Goal: Task Accomplishment & Management: Use online tool/utility

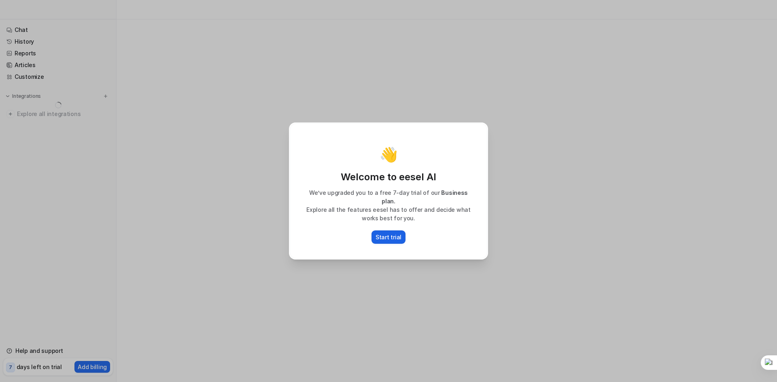
click at [382, 233] on p "Start trial" at bounding box center [388, 237] width 26 height 8
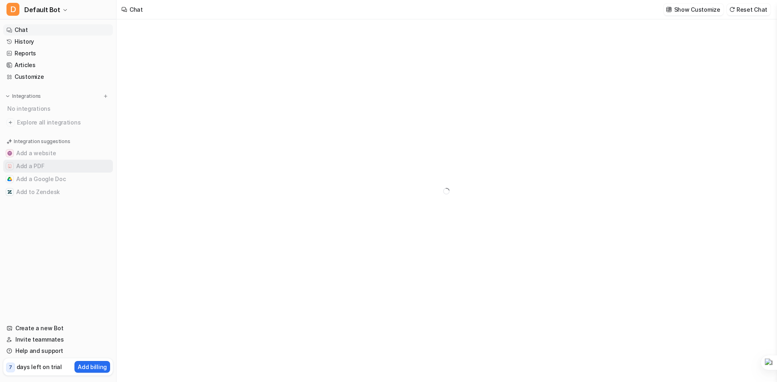
click at [32, 165] on button "Add a PDF" at bounding box center [58, 166] width 110 height 13
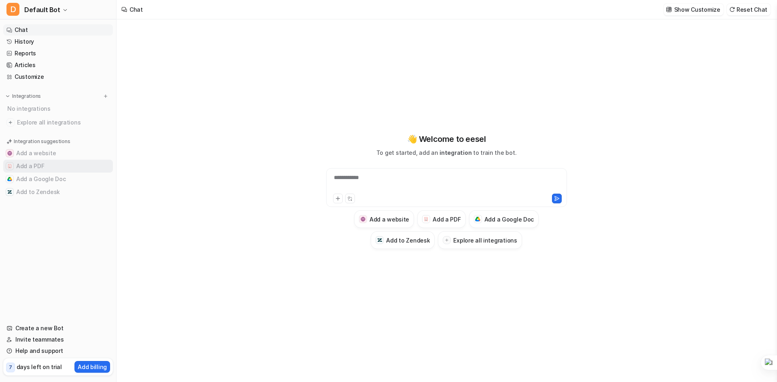
click at [52, 165] on button "Add a PDF" at bounding box center [58, 166] width 110 height 13
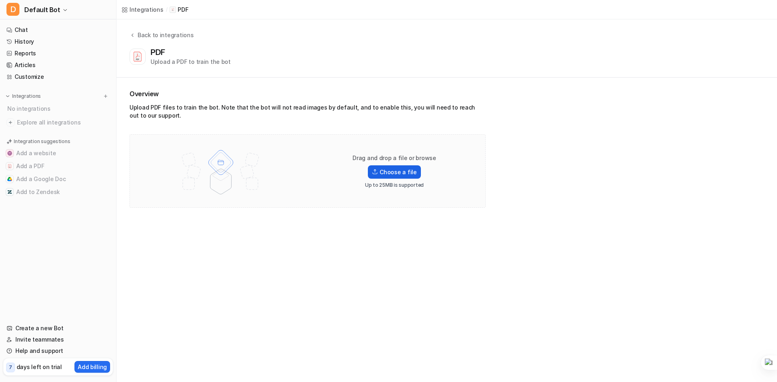
click at [391, 176] on label "Choose a file" at bounding box center [394, 171] width 53 height 13
click at [0, 0] on input "Choose a file" at bounding box center [0, 0] width 0 height 0
click at [180, 60] on div "Upload a PDF to train the bot" at bounding box center [190, 61] width 80 height 8
click at [213, 223] on div "Integrations / PDF Back to integrations PDF Upload a PDF to train the bot Overv…" at bounding box center [388, 191] width 777 height 382
click at [66, 286] on link "Start chatting here" at bounding box center [68, 286] width 53 height 7
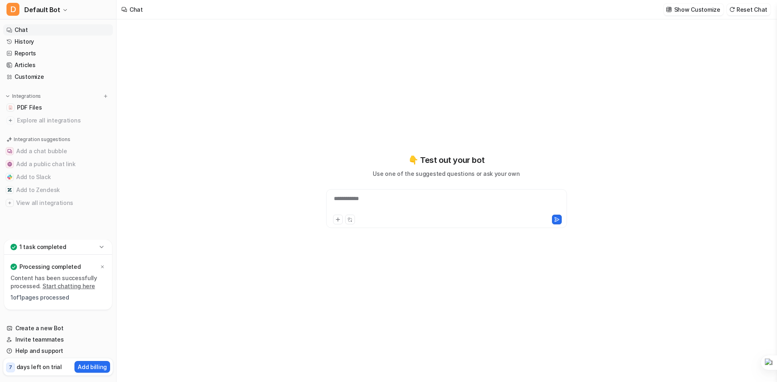
type textarea "**********"
click at [369, 199] on div at bounding box center [446, 204] width 237 height 19
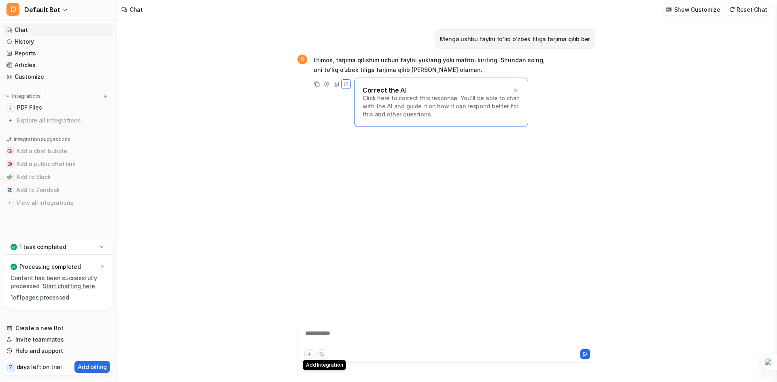
click at [311, 353] on icon at bounding box center [309, 355] width 6 height 6
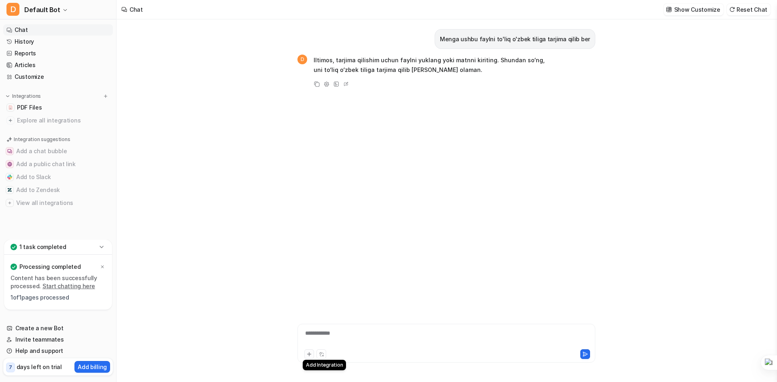
click at [308, 355] on icon at bounding box center [309, 355] width 6 height 6
click at [318, 353] on button at bounding box center [321, 355] width 10 height 10
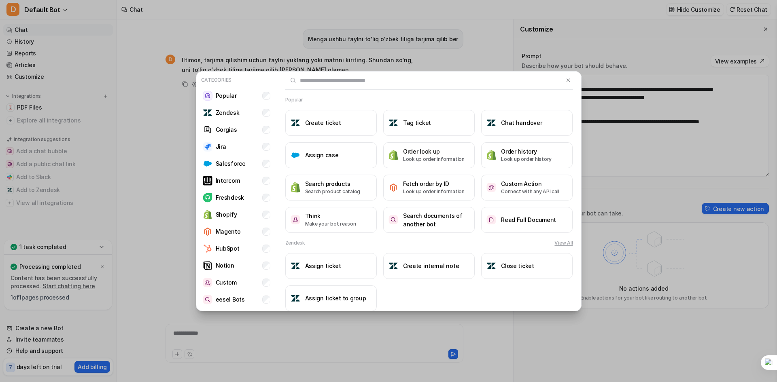
click at [308, 346] on div "Categories Popular Zendesk Gorgias Jira Salesforce Intercom Freshdesk Shopify M…" at bounding box center [388, 191] width 399 height 382
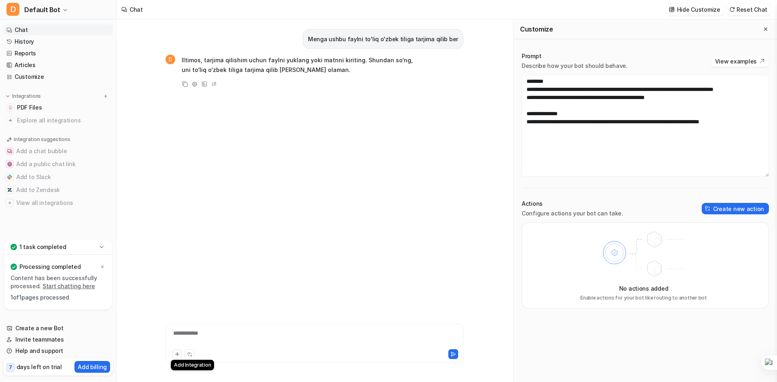
click at [176, 353] on icon at bounding box center [177, 355] width 6 height 6
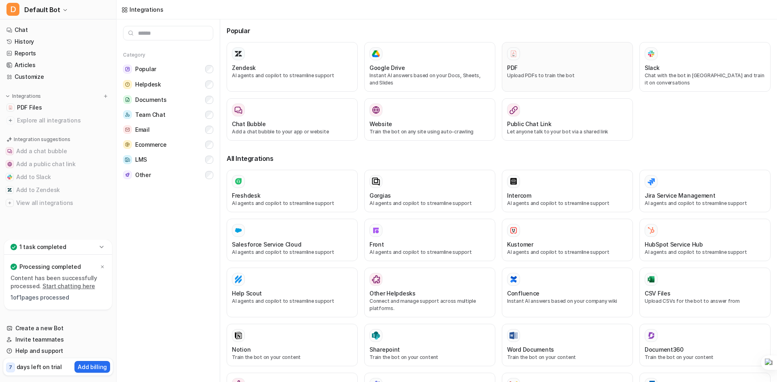
click at [543, 76] on p "Upload PDFs to train the bot" at bounding box center [567, 75] width 121 height 7
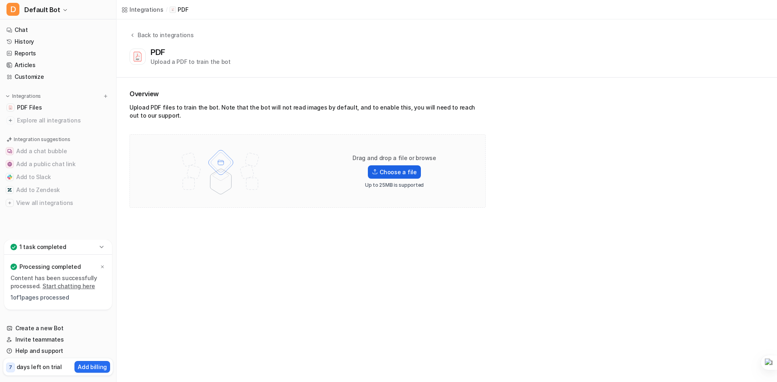
click at [381, 170] on label "Choose a file" at bounding box center [394, 171] width 53 height 13
click at [0, 0] on input "Choose a file" at bounding box center [0, 0] width 0 height 0
click at [63, 281] on p "Content has been successfully processed. Start chatting here" at bounding box center [58, 282] width 95 height 16
click at [66, 264] on p "Processing completed" at bounding box center [49, 267] width 61 height 8
click at [27, 288] on p "Content has been successfully processed. Start chatting here" at bounding box center [58, 282] width 95 height 16
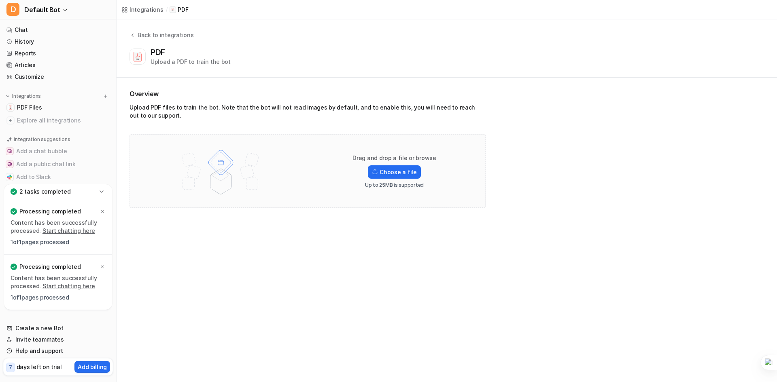
click at [25, 300] on p "1 of 1 pages processed" at bounding box center [58, 298] width 95 height 8
click at [39, 300] on p "1 of 1 pages processed" at bounding box center [58, 298] width 95 height 8
click at [34, 281] on p "Content has been successfully processed. Start chatting here" at bounding box center [58, 282] width 95 height 16
click at [15, 271] on icon at bounding box center [14, 267] width 6 height 10
click at [53, 226] on p "Content has been successfully processed. Start chatting here" at bounding box center [58, 227] width 95 height 16
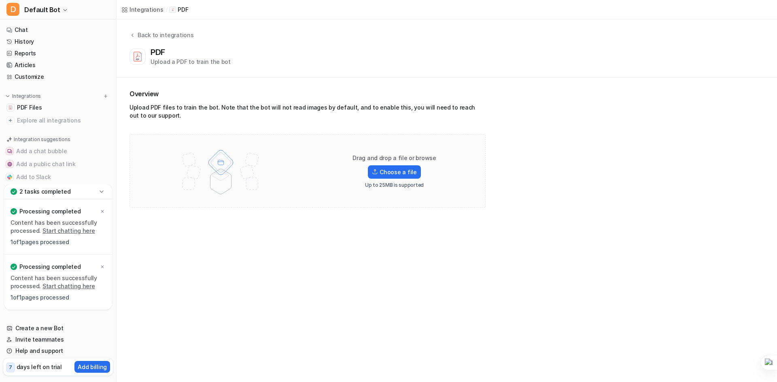
click at [67, 232] on link "Start chatting here" at bounding box center [68, 230] width 53 height 7
